Goal: Navigation & Orientation: Find specific page/section

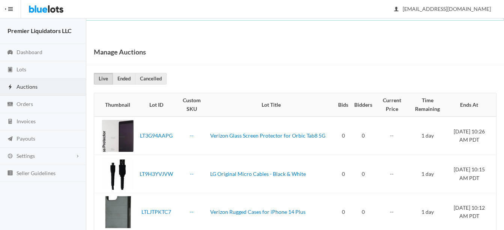
click at [28, 87] on span "Auctions" at bounding box center [27, 86] width 21 height 6
click at [26, 87] on span "Auctions" at bounding box center [27, 86] width 21 height 6
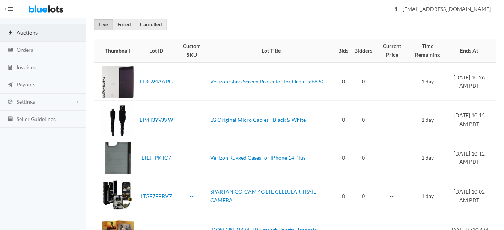
scroll to position [21, 0]
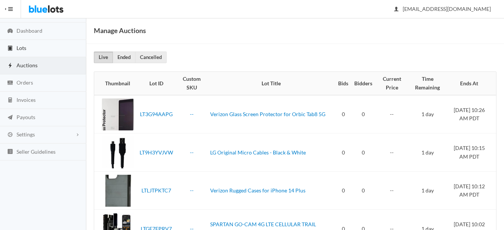
click at [23, 49] on span "Lots" at bounding box center [22, 48] width 10 height 6
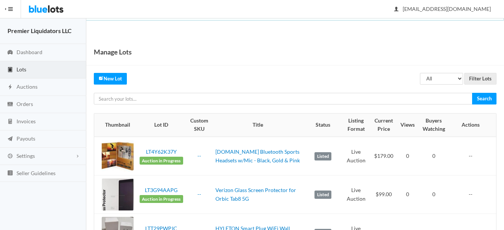
scroll to position [225, 0]
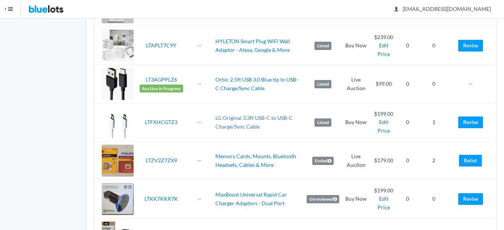
click at [242, 116] on link "LG Original 3.3ft USB-C to USB-C Charge/Sync Cable" at bounding box center [253, 121] width 77 height 15
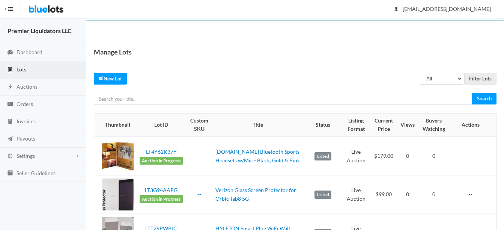
scroll to position [225, 0]
